Goal: Information Seeking & Learning: Understand process/instructions

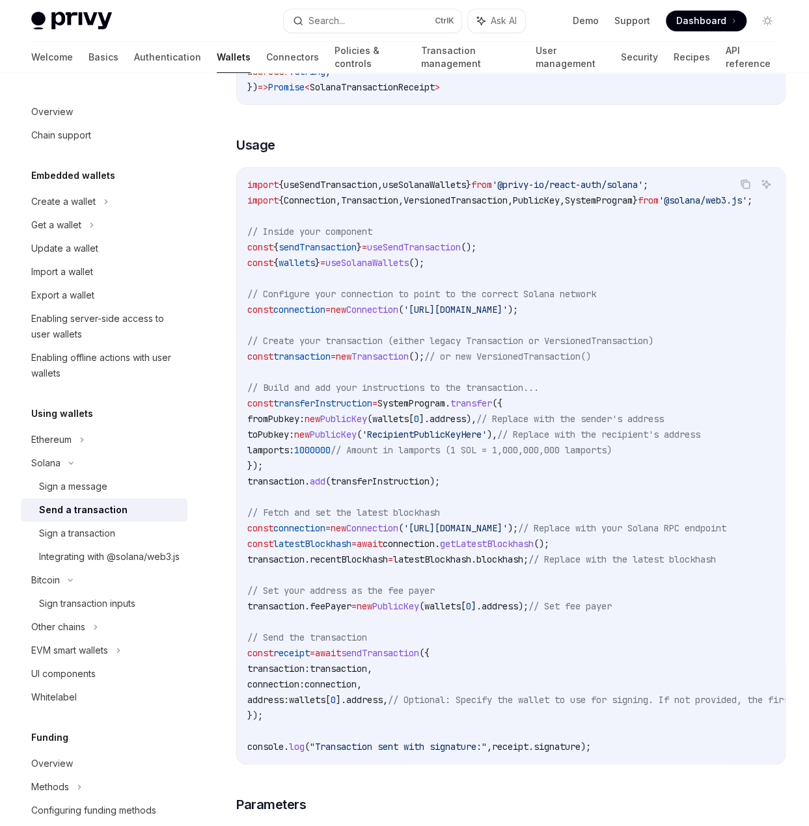
scroll to position [390, 0]
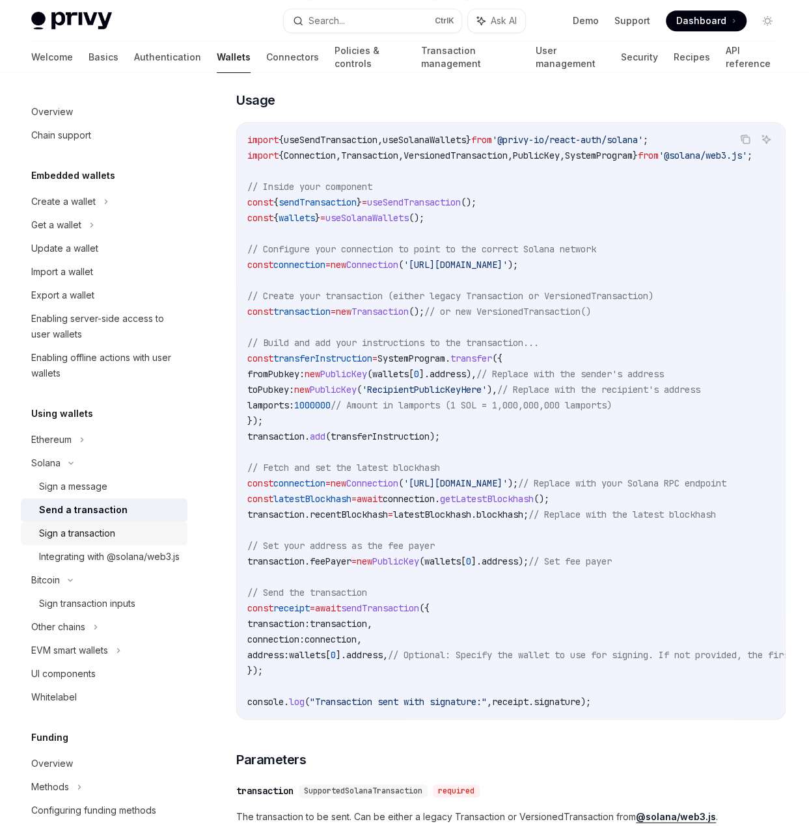
click at [95, 533] on div "Sign a transaction" at bounding box center [77, 534] width 76 height 16
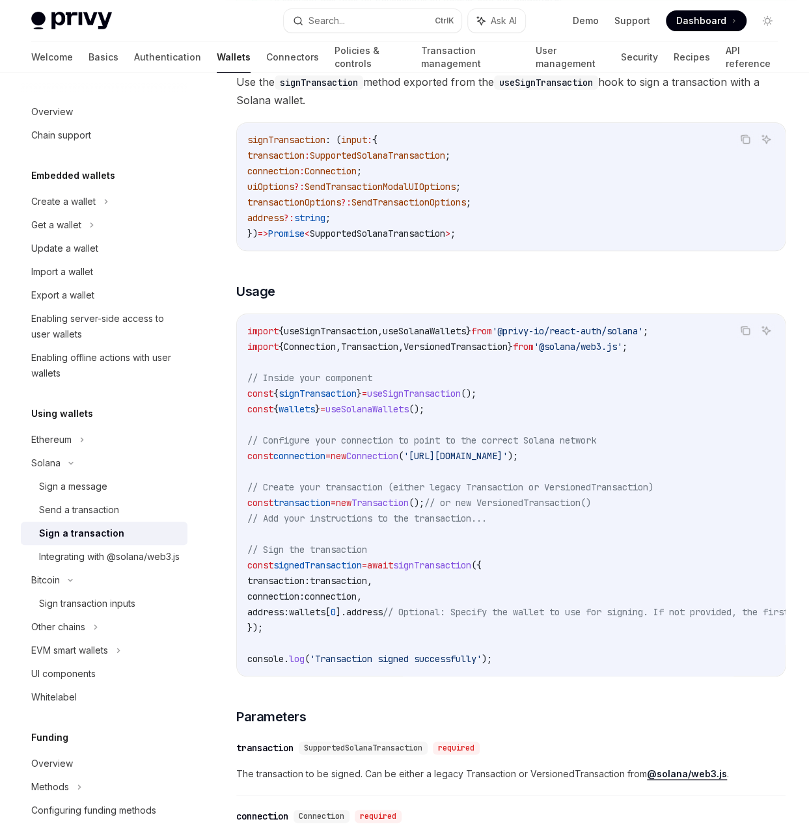
scroll to position [260, 0]
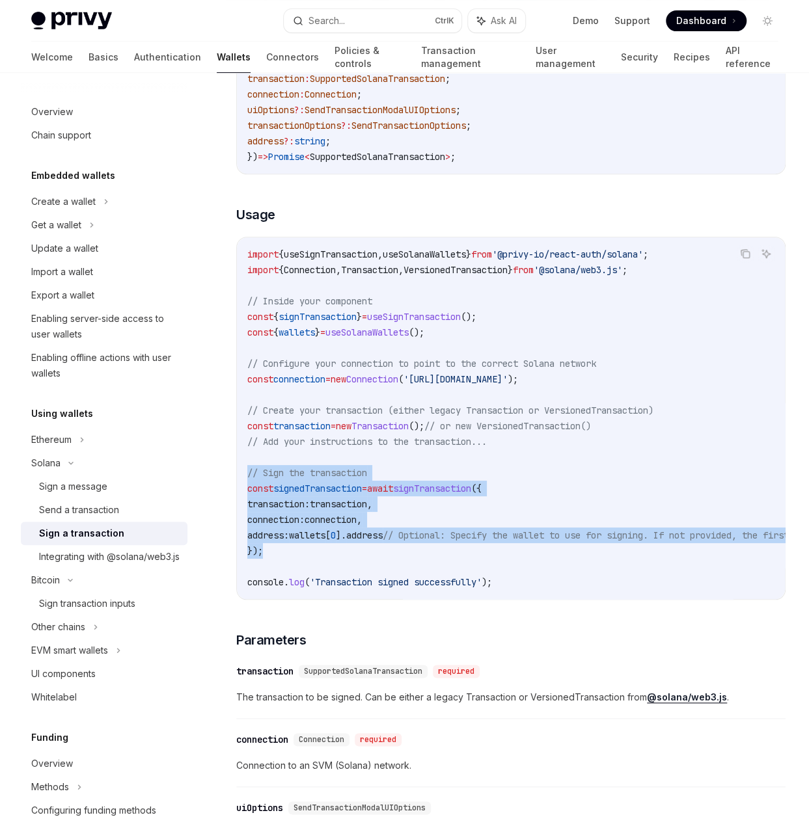
drag, startPoint x: 264, startPoint y: 551, endPoint x: 231, endPoint y: 474, distance: 84.3
copy code "// Sign the transaction const signedTransaction = await signTransaction ({ tran…"
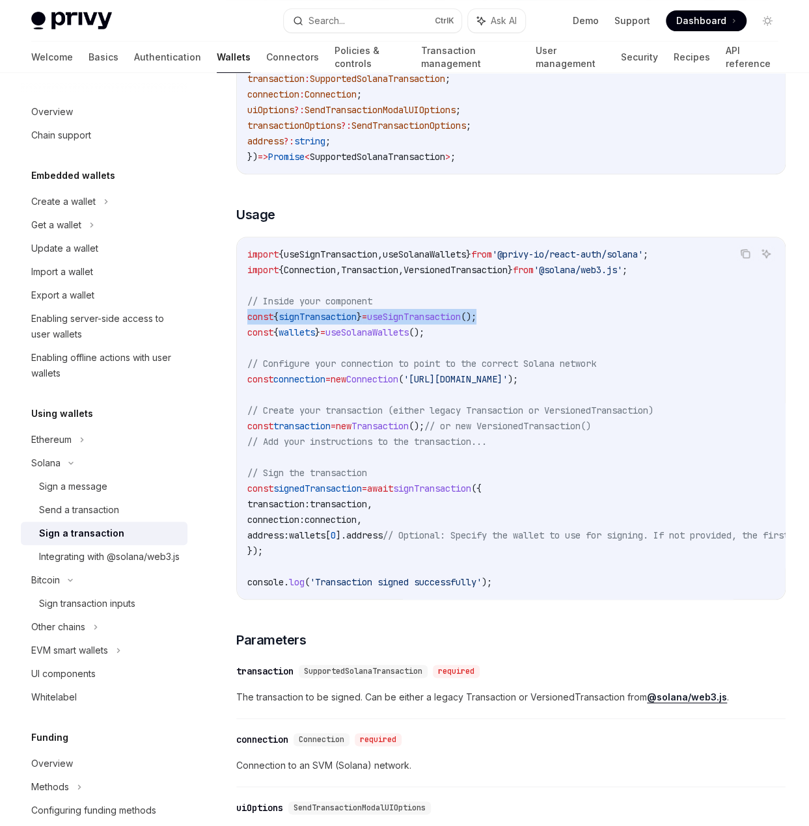
drag, startPoint x: 533, startPoint y: 310, endPoint x: 212, endPoint y: 312, distance: 320.8
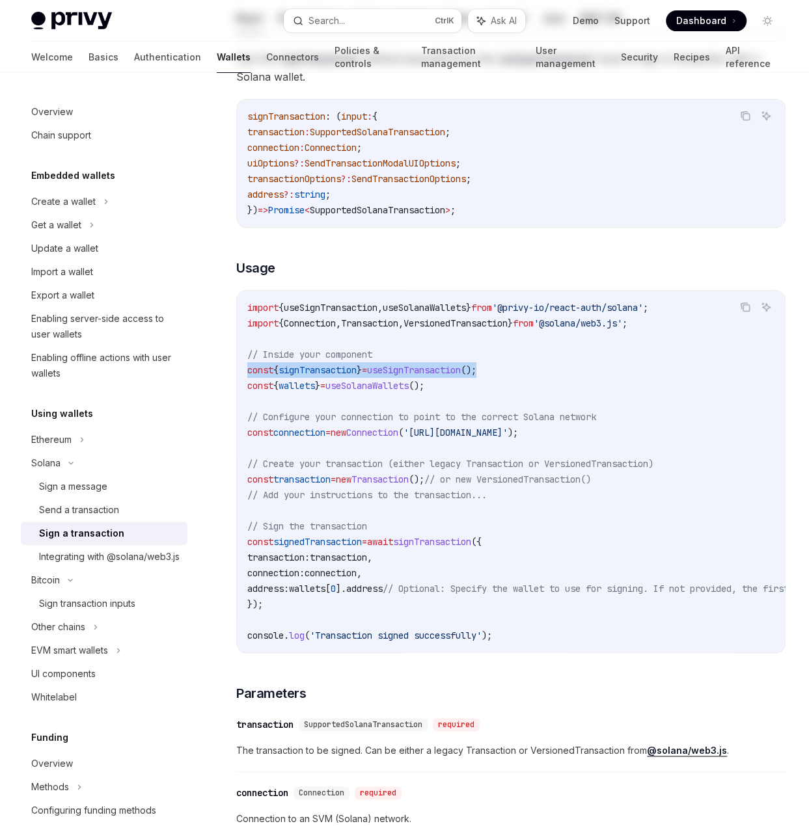
scroll to position [0, 0]
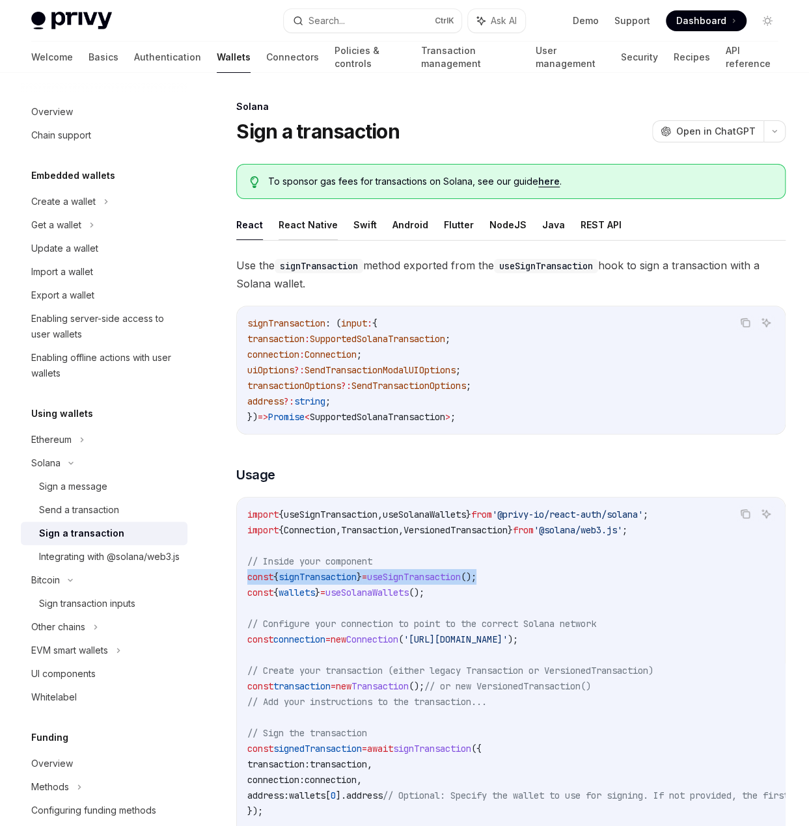
click at [303, 222] on button "React Native" at bounding box center [308, 225] width 59 height 31
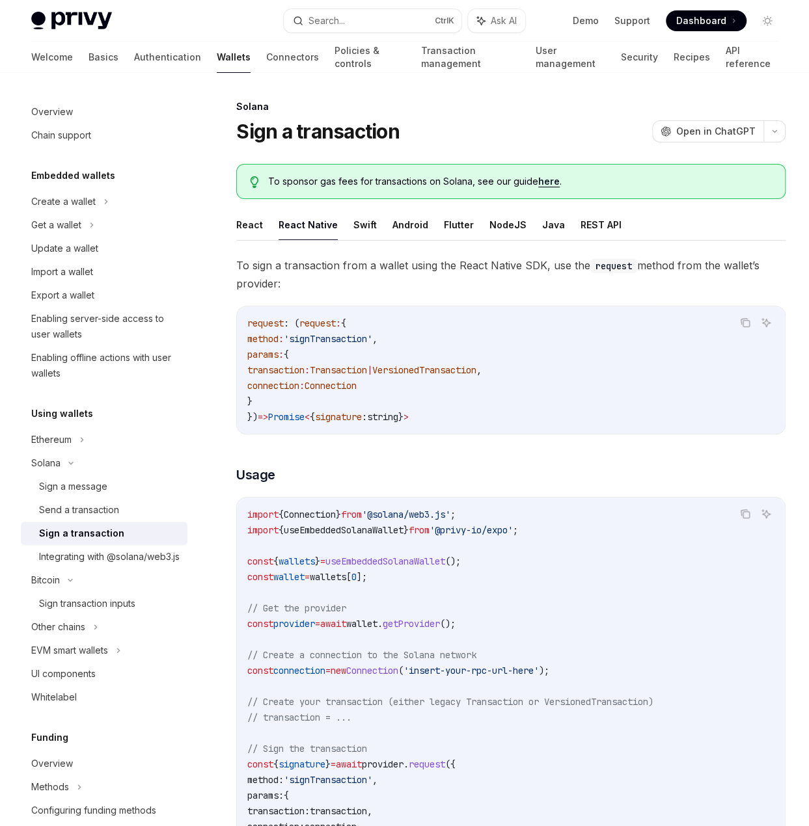
type textarea "*"
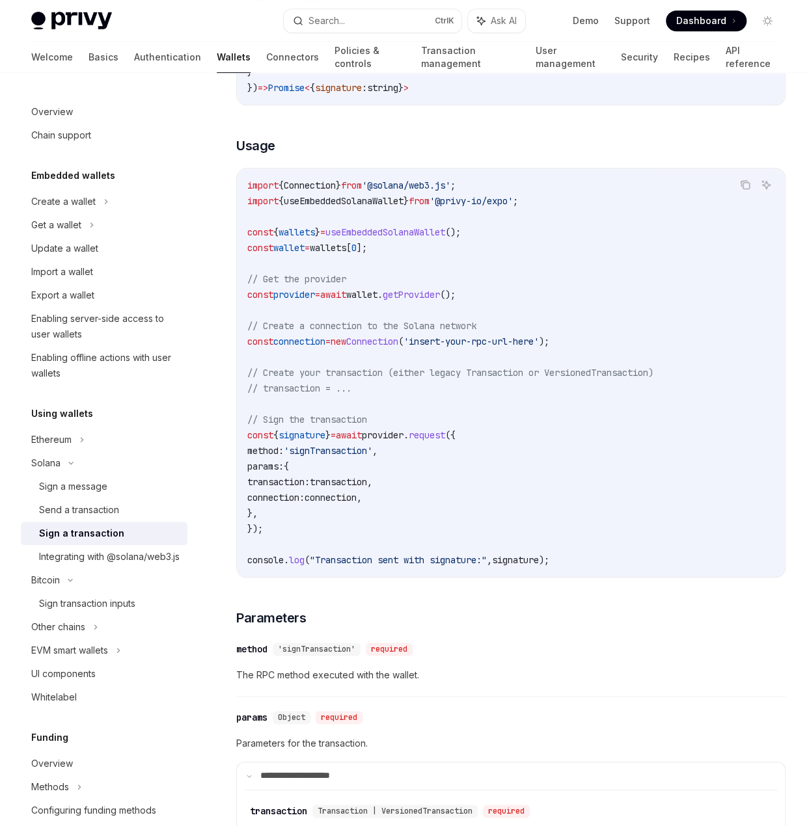
scroll to position [390, 0]
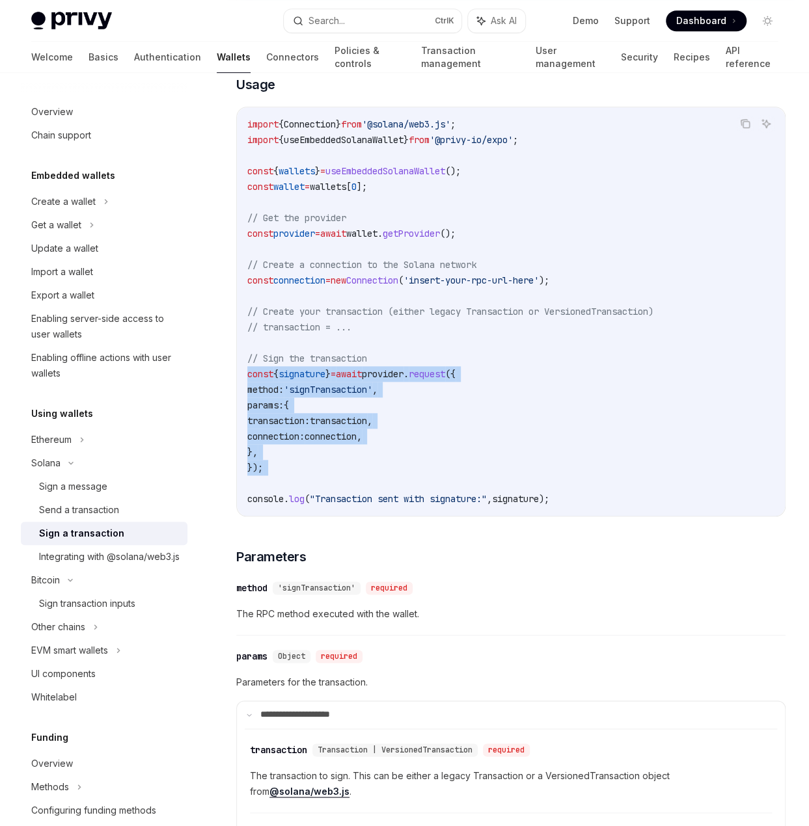
drag, startPoint x: 275, startPoint y: 476, endPoint x: 224, endPoint y: 376, distance: 111.8
click at [224, 376] on div "[PERSON_NAME] Sign a transaction OpenAI Open in ChatGPT OpenAI Open in ChatGPT …" at bounding box center [389, 464] width 798 height 1513
copy code "const { signature } = await provider . request ({ method: 'signTransaction' , p…"
